Goal: Contribute content: Add original content to the website for others to see

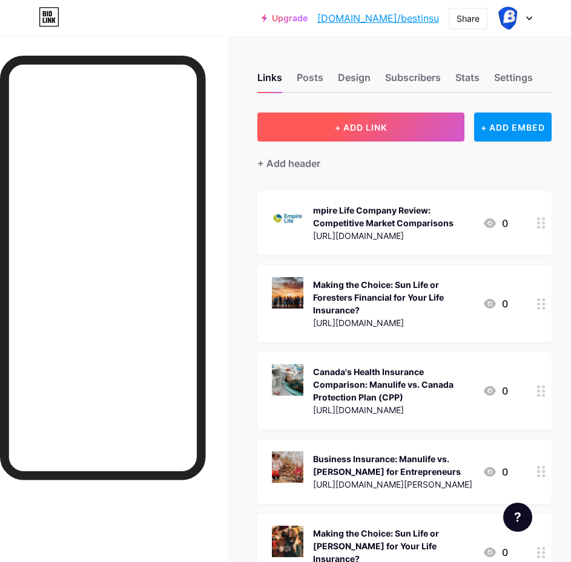
click at [349, 117] on button "+ ADD LINK" at bounding box center [360, 127] width 207 height 29
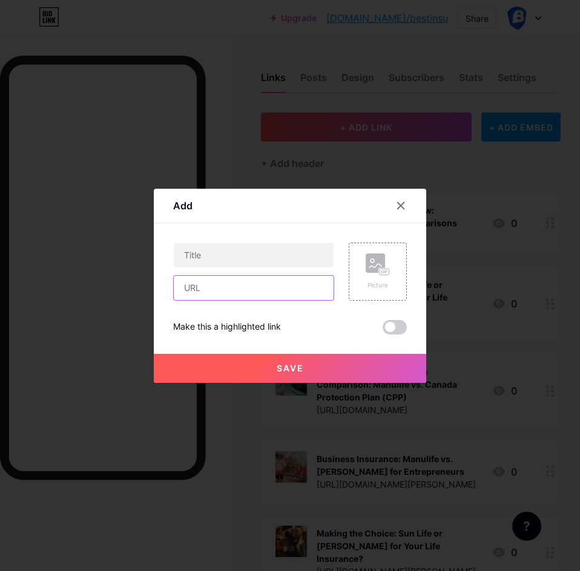
click at [220, 289] on input "text" at bounding box center [254, 288] width 160 height 24
paste input "[URL][DOMAIN_NAME][PERSON_NAME]"
type input "[URL][DOMAIN_NAME][PERSON_NAME]"
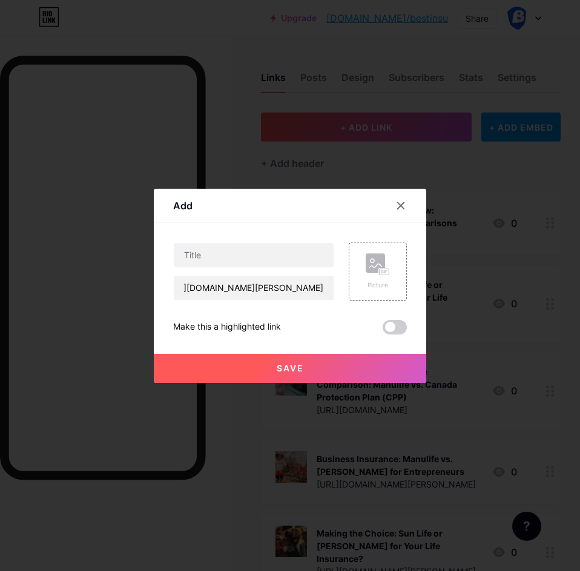
scroll to position [0, 0]
click at [248, 210] on div "Add" at bounding box center [290, 209] width 272 height 28
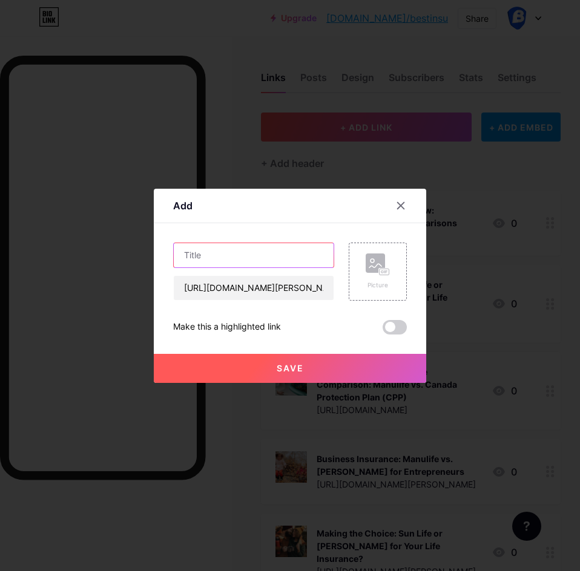
click at [244, 263] on input "text" at bounding box center [254, 255] width 160 height 24
paste input "[PERSON_NAME] Life Insurance Company Review"
type input "[PERSON_NAME] Life Insurance Company Review"
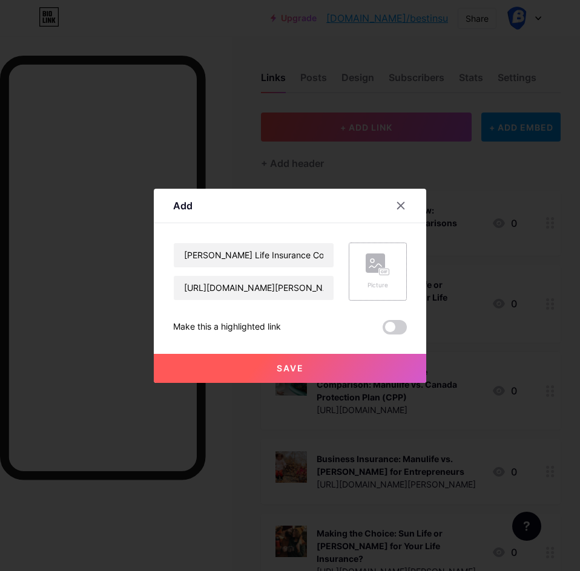
click at [377, 271] on rect at bounding box center [375, 263] width 19 height 19
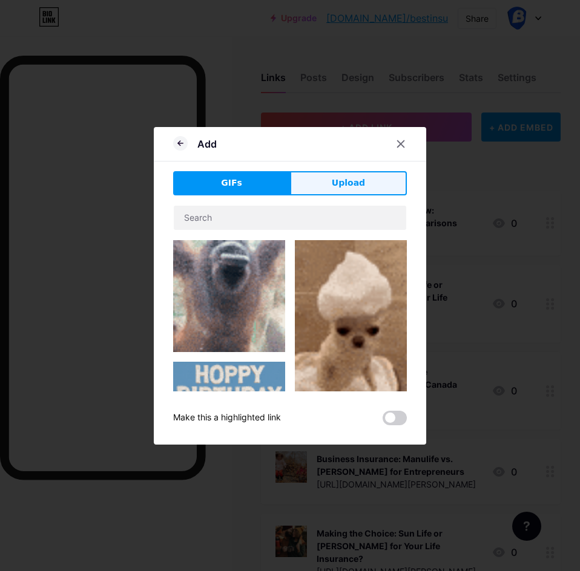
click at [335, 182] on span "Upload" at bounding box center [348, 183] width 33 height 13
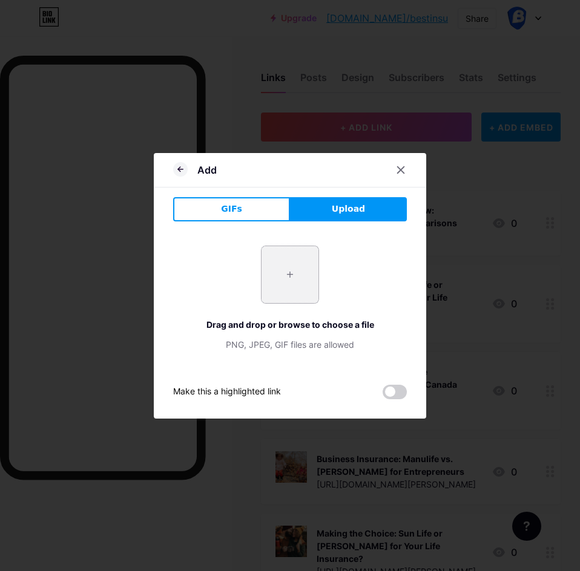
click at [294, 277] on input "file" at bounding box center [289, 274] width 57 height 57
type input "C:\fakepath\[PERSON_NAME]-insurance-canada-review-750x375.jpg"
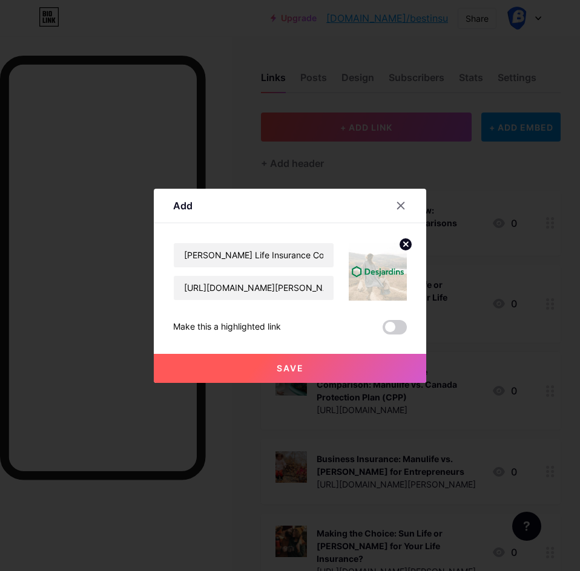
click at [296, 363] on span "Save" at bounding box center [290, 368] width 27 height 10
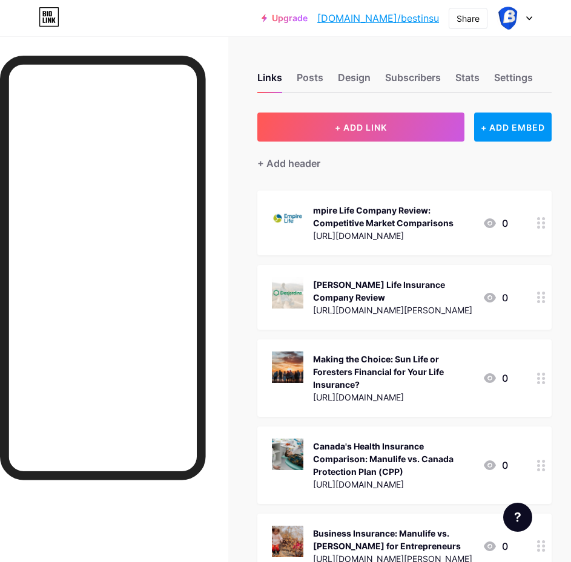
click at [439, 214] on div "mpire Life Company Review: Competitive Market Comparisons" at bounding box center [393, 216] width 160 height 25
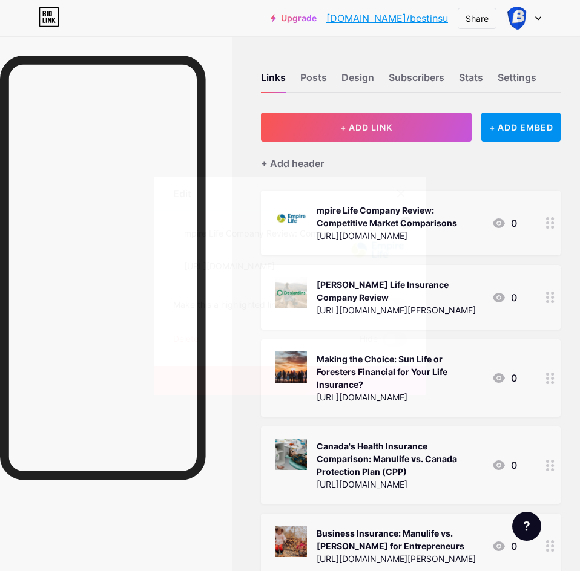
click at [408, 226] on circle at bounding box center [405, 222] width 13 height 13
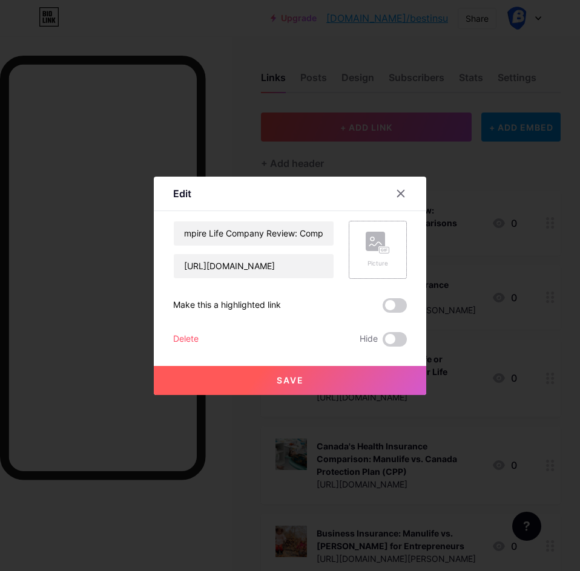
click at [378, 240] on rect at bounding box center [375, 241] width 19 height 19
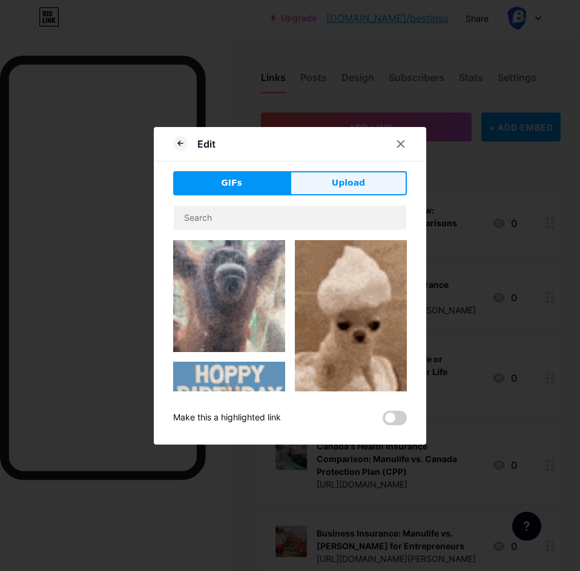
click at [359, 191] on button "Upload" at bounding box center [348, 183] width 117 height 24
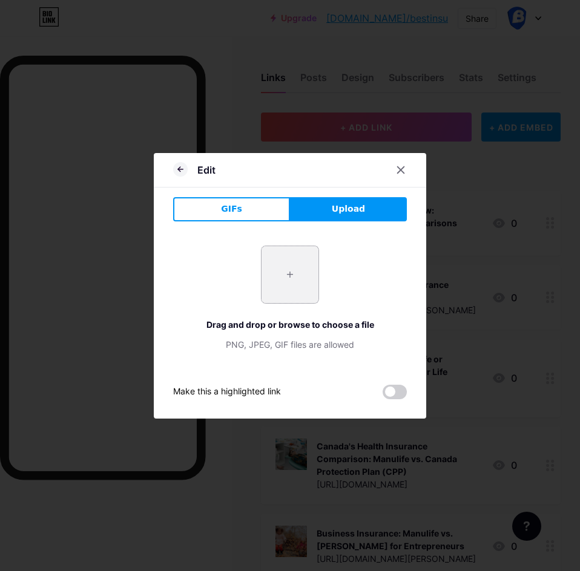
click at [295, 266] on input "file" at bounding box center [289, 274] width 57 height 57
type input "C:\fakepath\[PERSON_NAME]-insurance-canada-review-750x375.jpg"
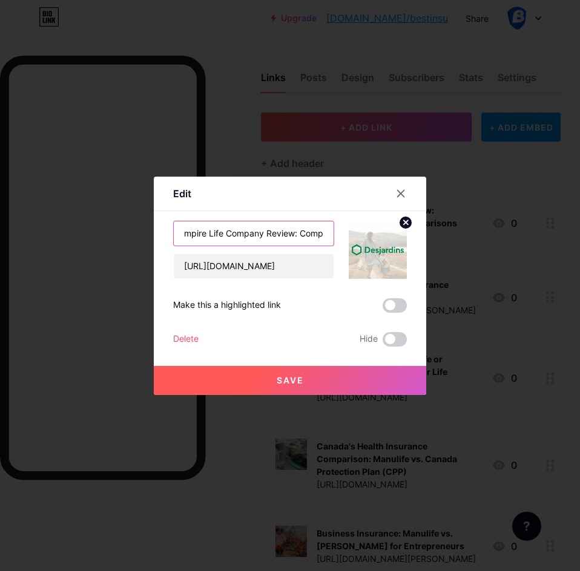
click at [239, 235] on input "mpire Life Company Review: Competitive Market Comparisons" at bounding box center [254, 234] width 160 height 24
paste input "[PERSON_NAME] Life Insurance Company Review"
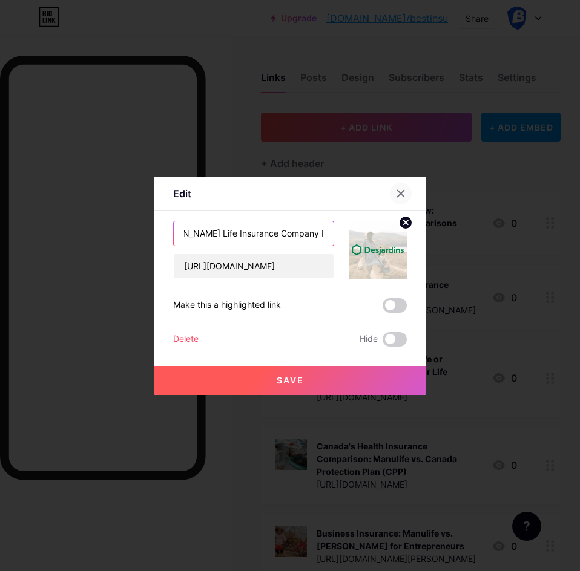
type input "[PERSON_NAME] Life Insurance Company Review"
click at [396, 191] on icon at bounding box center [401, 194] width 10 height 10
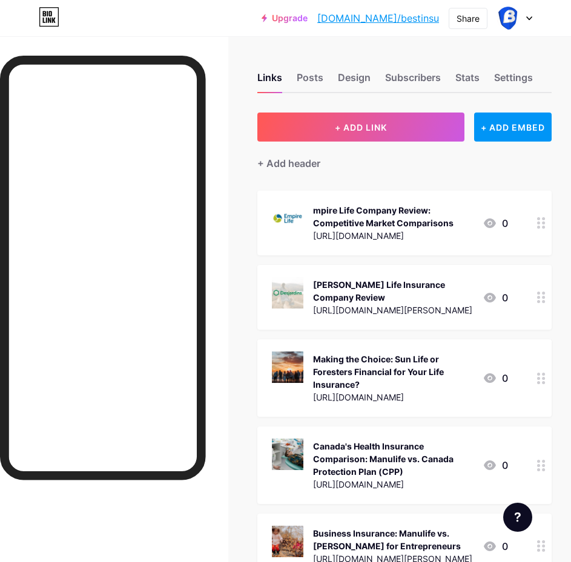
click at [348, 224] on div "mpire Life Company Review: Competitive Market Comparisons" at bounding box center [393, 216] width 160 height 25
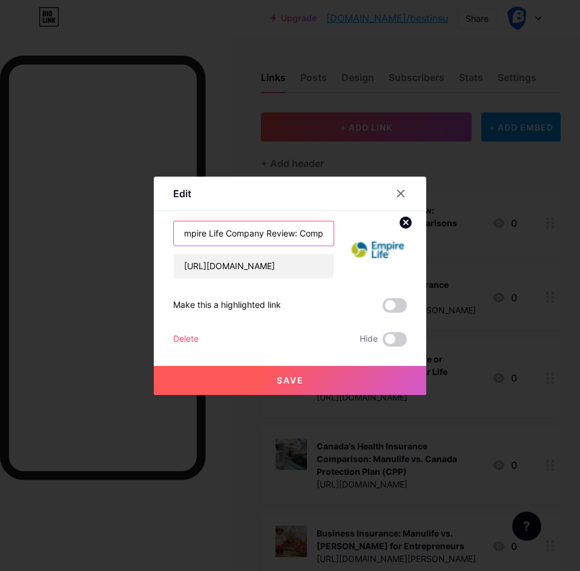
click at [188, 235] on input "mpire Life Company Review: Competitive Market Comparisons" at bounding box center [254, 234] width 160 height 24
type input "Empire Life Company Review: Competitive Market Comparisons"
click at [251, 376] on button "Save" at bounding box center [290, 380] width 272 height 29
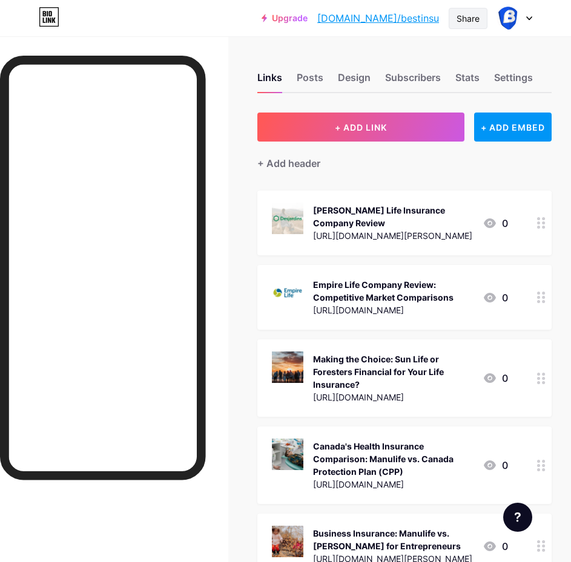
click at [476, 22] on div "Share" at bounding box center [467, 18] width 23 height 13
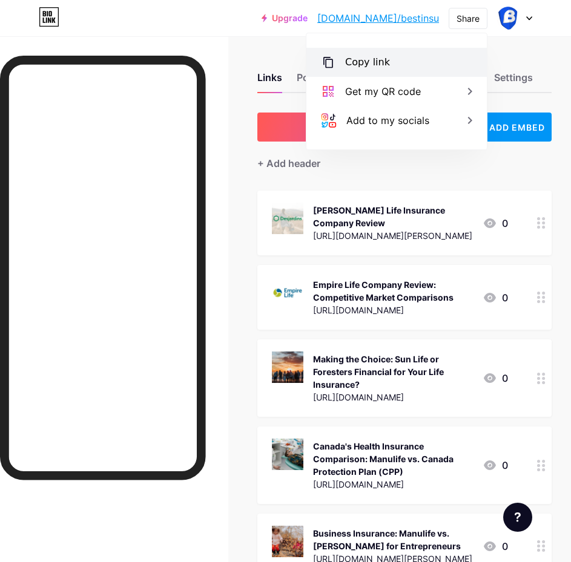
click at [405, 61] on div "Copy link" at bounding box center [396, 62] width 180 height 29
